Goal: Find specific page/section: Find specific page/section

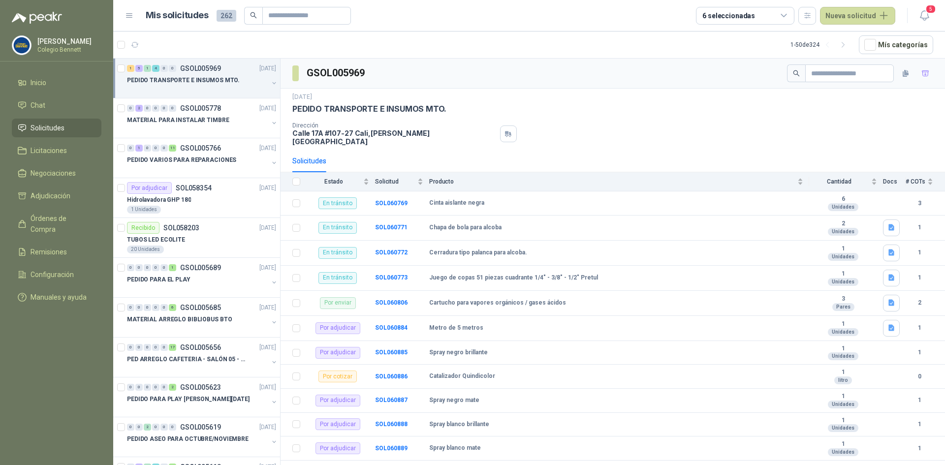
scroll to position [2, 0]
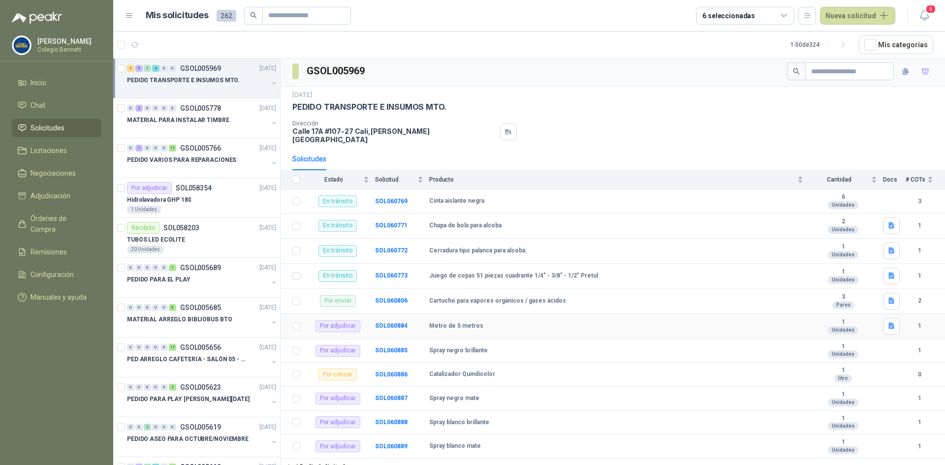
click at [460, 323] on b "Metro de 5 metros" at bounding box center [456, 326] width 54 height 8
click at [270, 83] on button "button" at bounding box center [274, 83] width 8 height 8
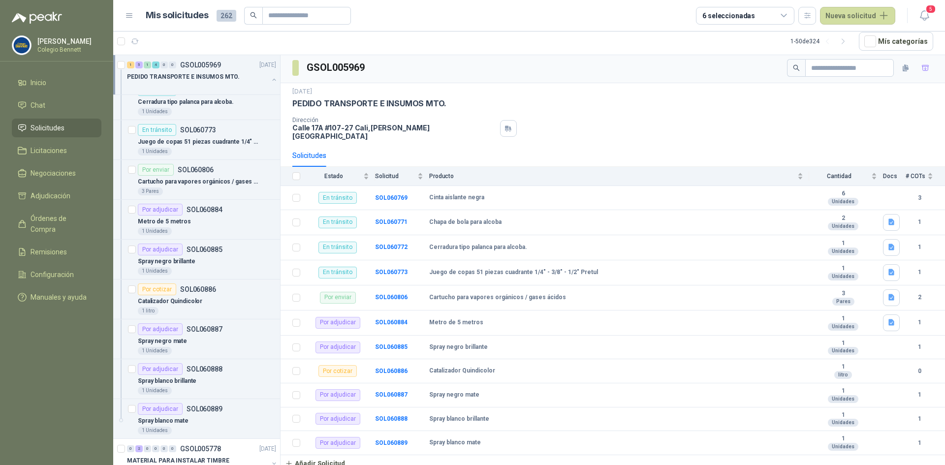
scroll to position [98, 0]
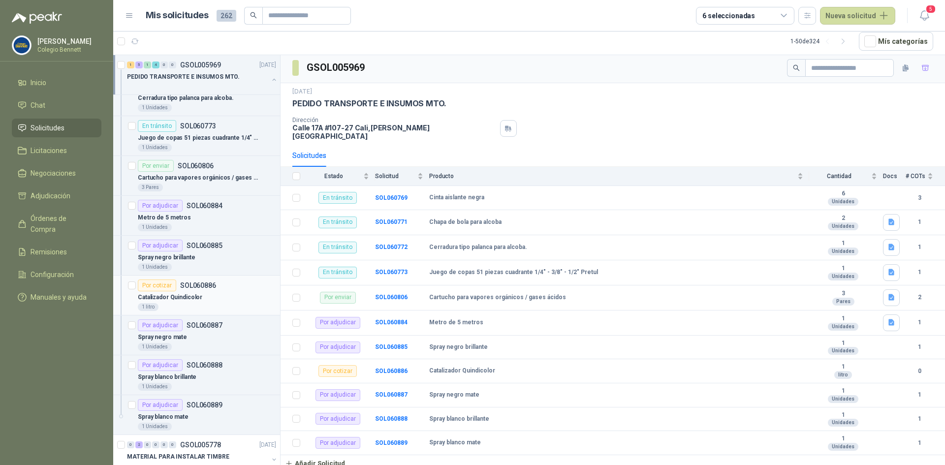
click at [217, 295] on div "Catalizador Quindicolor" at bounding box center [207, 297] width 138 height 12
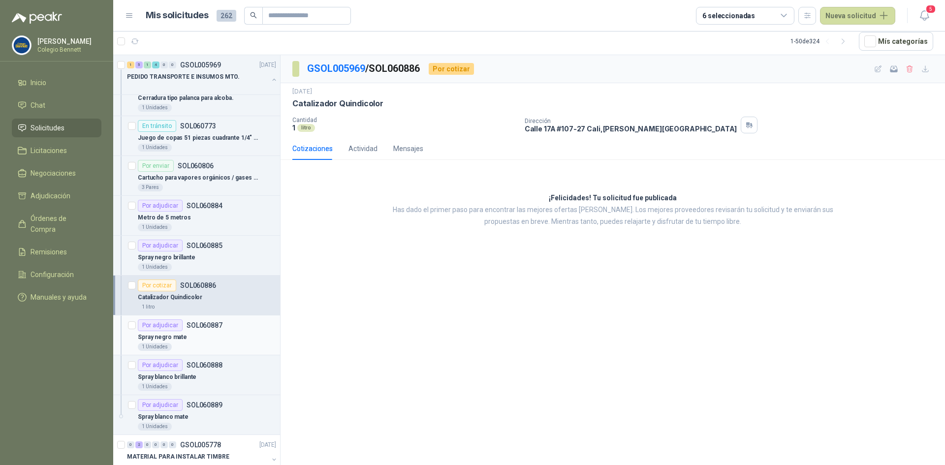
click at [221, 342] on div "Spray negro mate" at bounding box center [207, 337] width 138 height 12
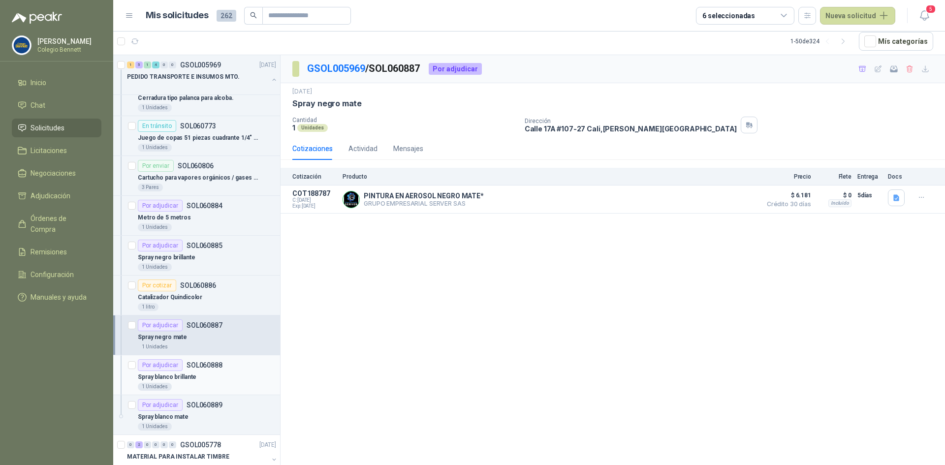
click at [221, 371] on div "Spray blanco brillante" at bounding box center [207, 377] width 138 height 12
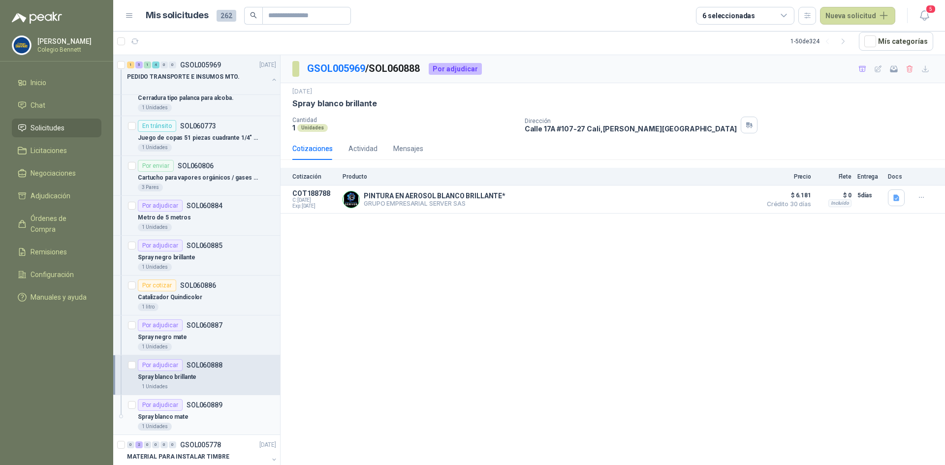
click at [226, 412] on div "Spray blanco mate" at bounding box center [207, 417] width 138 height 12
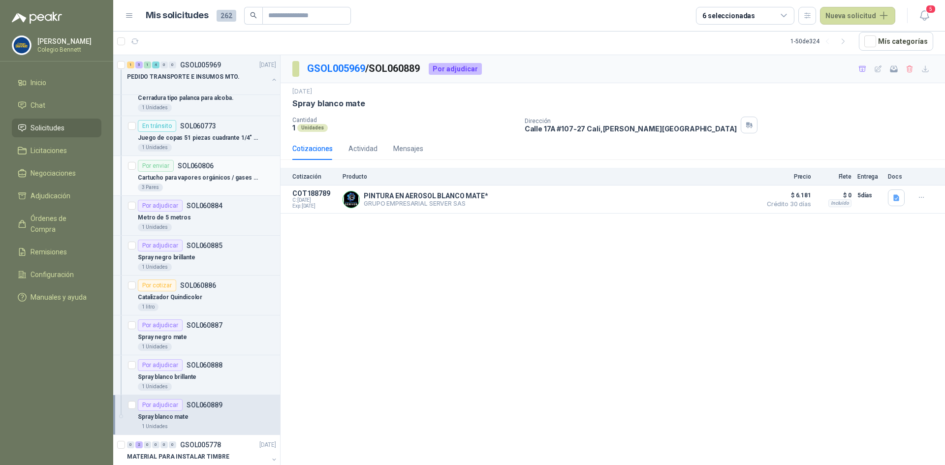
click at [198, 172] on div "Cartucho para vapores orgánicos / gases ácidos" at bounding box center [207, 178] width 138 height 12
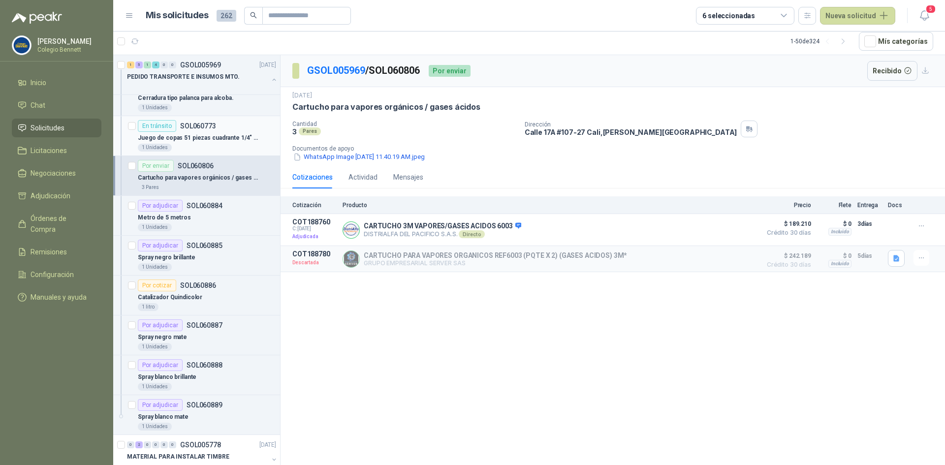
click at [186, 133] on p "Juego de copas 51 piezas cuadrante 1/4" - 3/8" - 1/2" Pretul" at bounding box center [199, 137] width 123 height 9
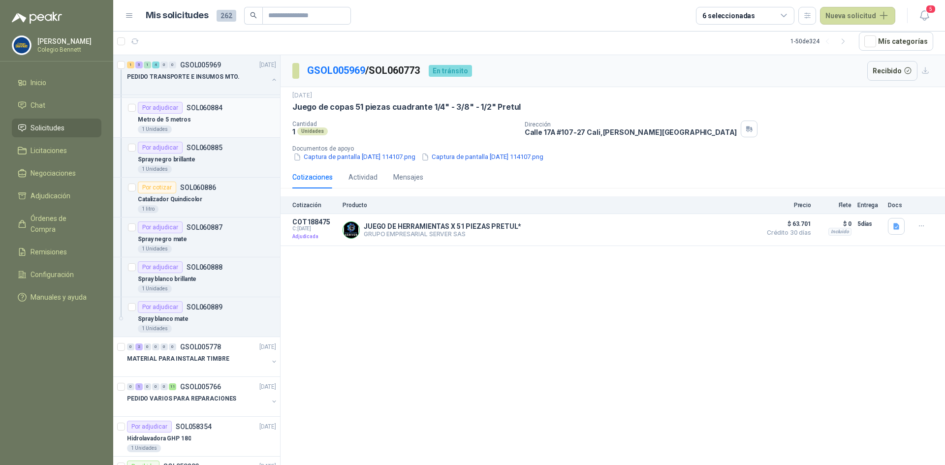
scroll to position [197, 0]
